Goal: Share content

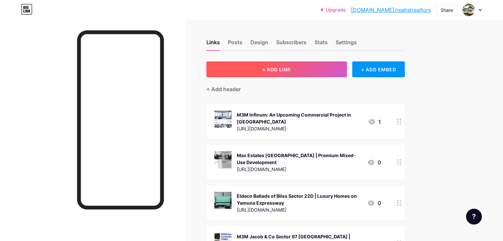
click at [303, 73] on button "+ ADD LINK" at bounding box center [276, 69] width 141 height 16
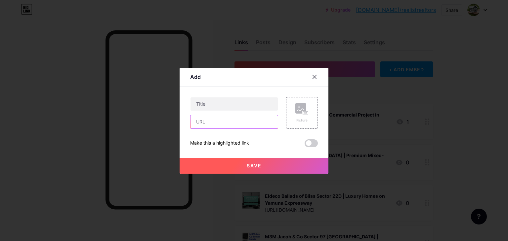
click at [204, 122] on input "text" at bounding box center [233, 121] width 87 height 13
paste input "[URL][DOMAIN_NAME]"
type input "[URL][DOMAIN_NAME]"
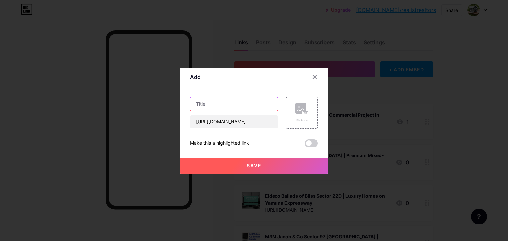
click at [216, 100] on input "text" at bounding box center [233, 104] width 87 height 13
paste input "Sobha Aurum [GEOGRAPHIC_DATA] – New Launch Residential Project"
type input "Sobha Aurum [GEOGRAPHIC_DATA] – New Launch Residential Project"
click at [295, 118] on div "Picture" at bounding box center [302, 113] width 32 height 32
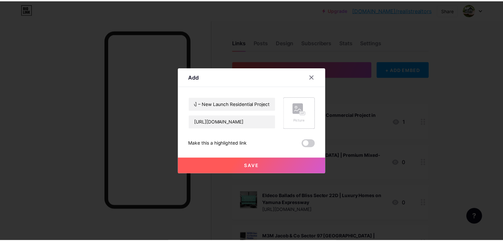
scroll to position [0, 0]
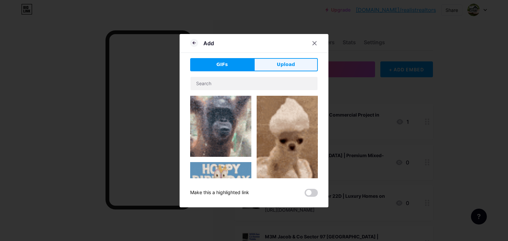
click at [295, 64] on button "Upload" at bounding box center [286, 64] width 64 height 13
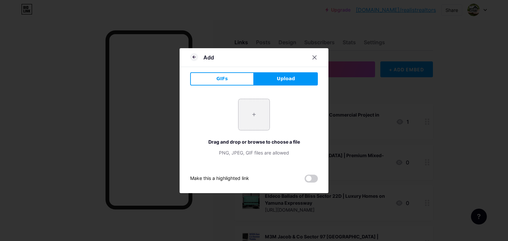
click at [253, 107] on input "file" at bounding box center [253, 114] width 31 height 31
type input "C:\fakepath\3.jpg"
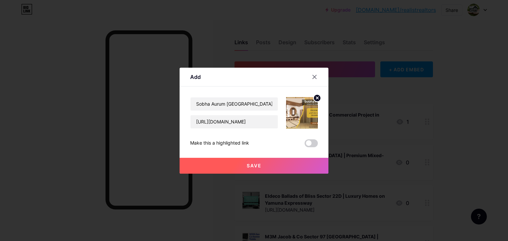
click at [287, 162] on button "Save" at bounding box center [254, 166] width 149 height 16
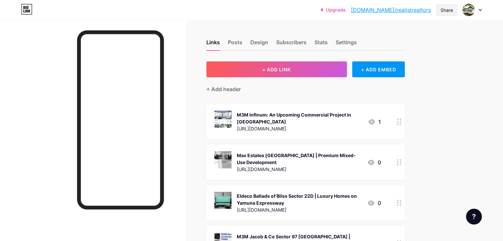
click at [444, 11] on div "Share" at bounding box center [446, 10] width 13 height 7
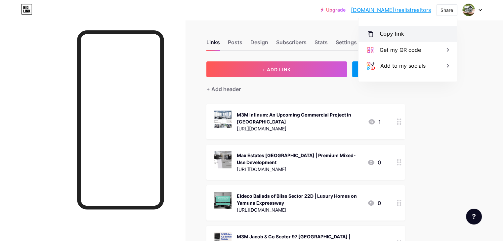
click at [386, 36] on div "Copy link" at bounding box center [392, 34] width 24 height 8
